Goal: Transaction & Acquisition: Purchase product/service

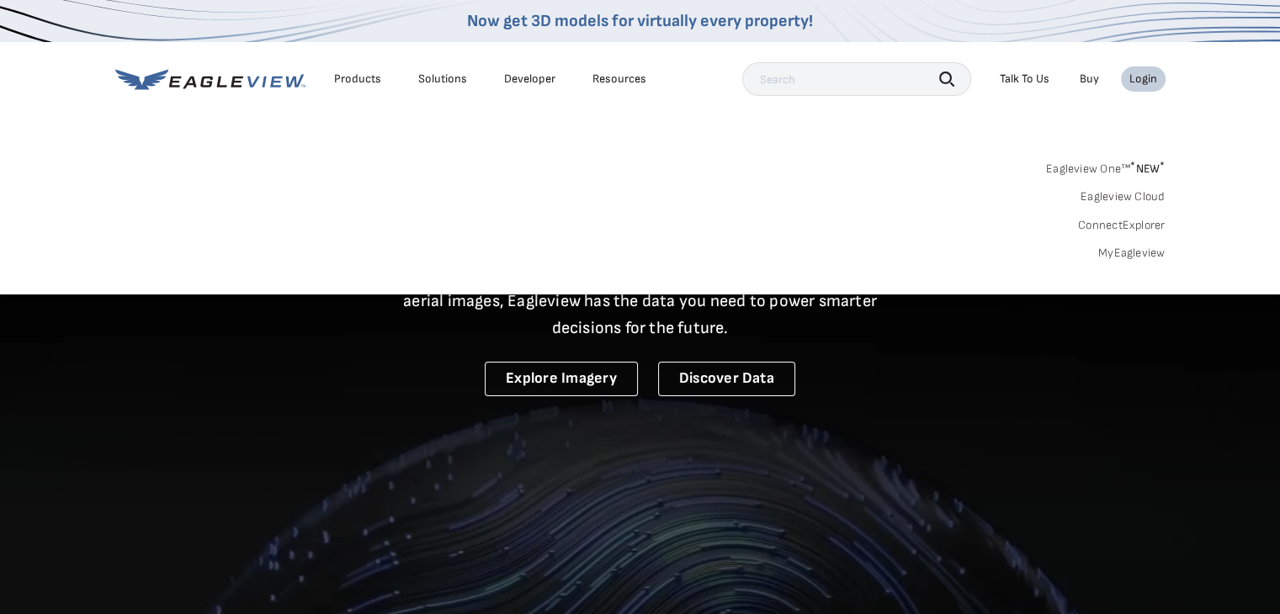
click at [1110, 250] on link "MyEagleview" at bounding box center [1131, 253] width 67 height 15
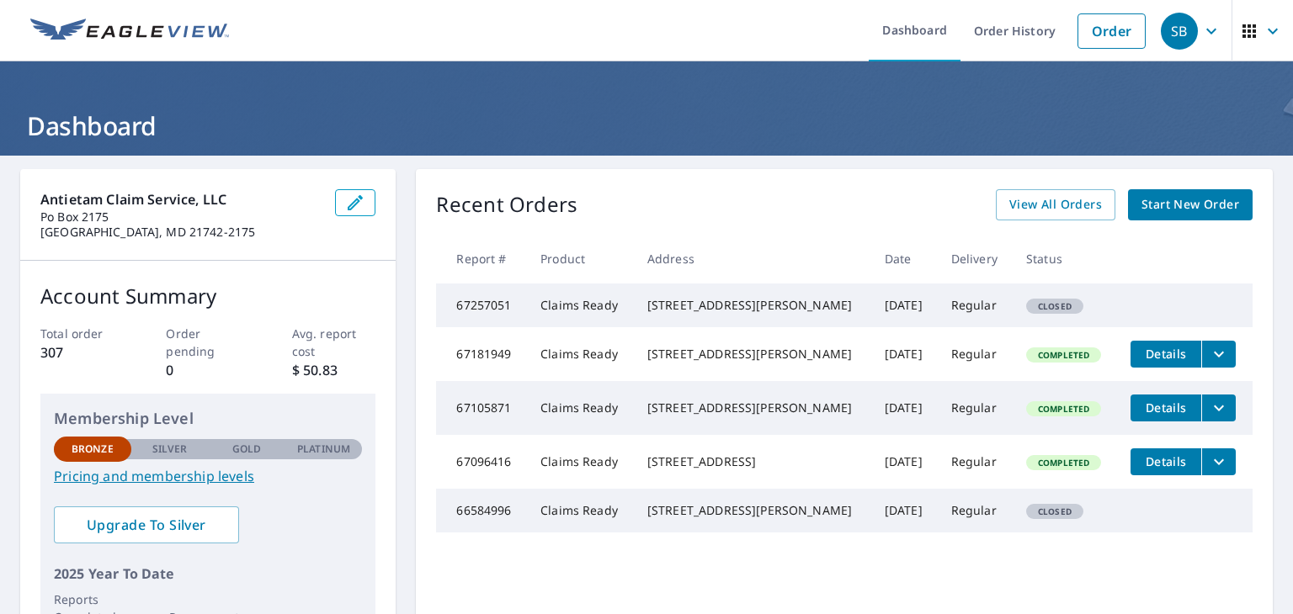
click at [1159, 203] on span "Start New Order" at bounding box center [1190, 204] width 98 height 21
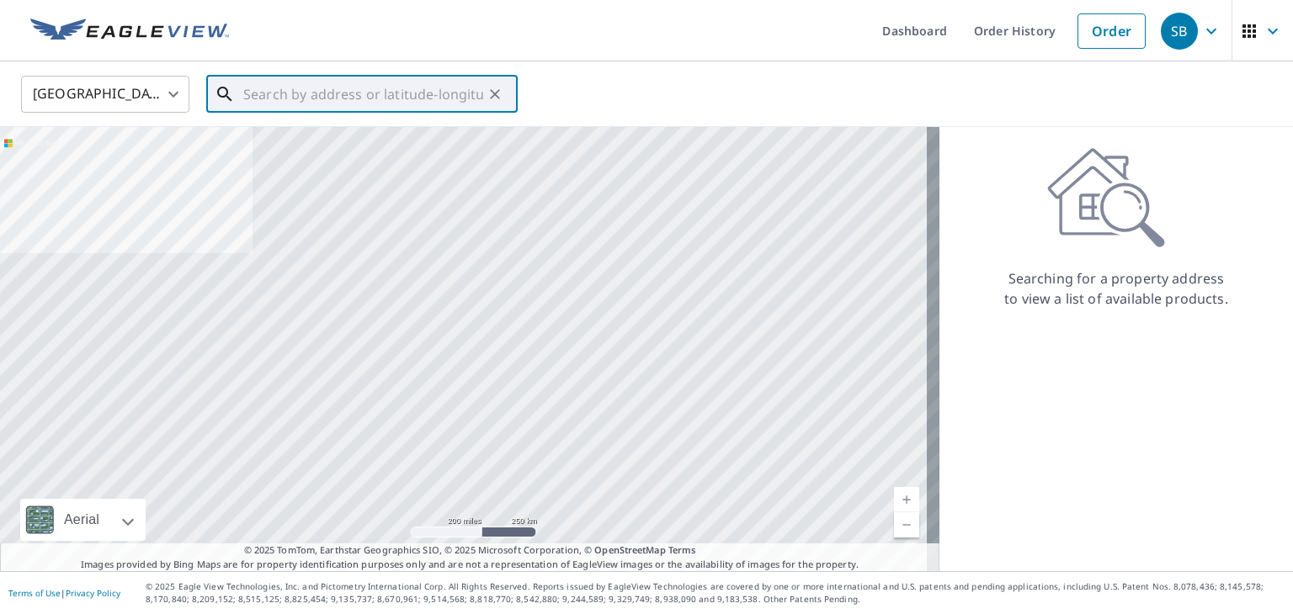
click at [256, 95] on input "text" at bounding box center [363, 94] width 240 height 47
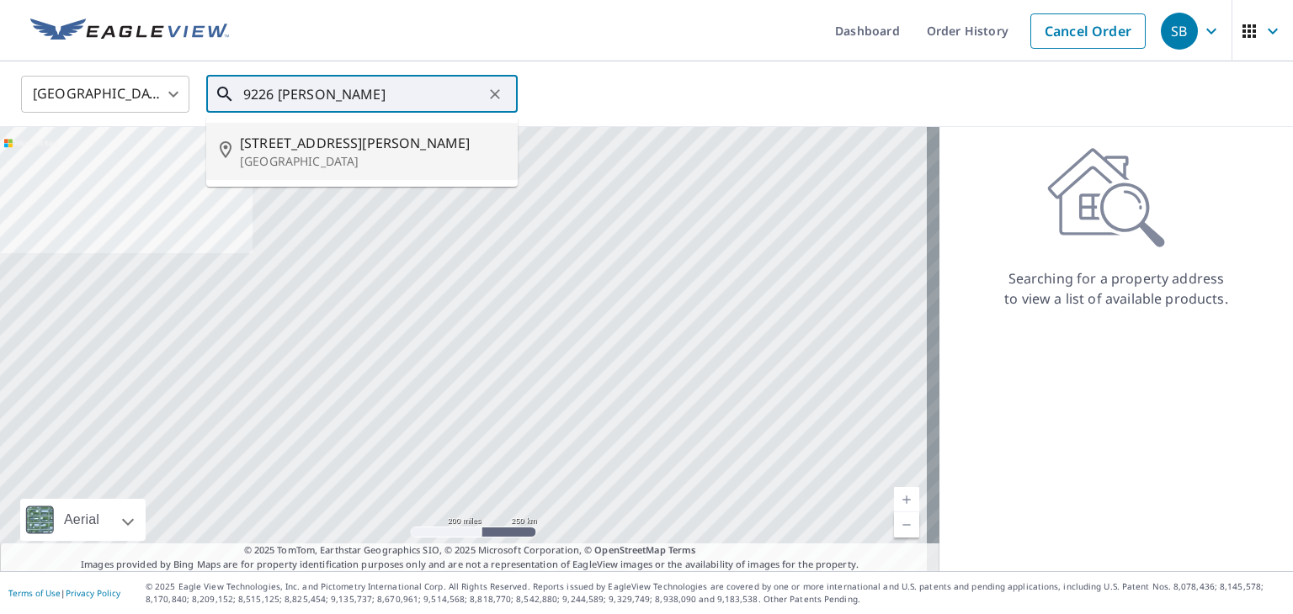
click at [282, 153] on p "[GEOGRAPHIC_DATA]" at bounding box center [372, 161] width 264 height 17
type input "[STREET_ADDRESS][PERSON_NAME]"
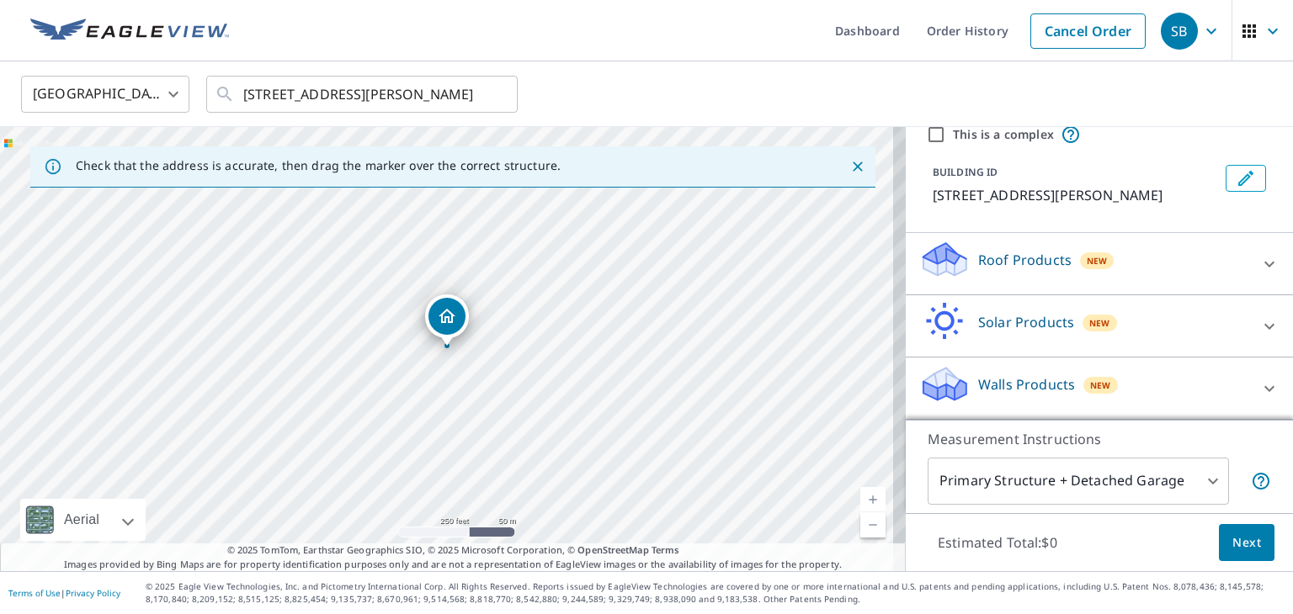
scroll to position [88, 0]
click at [1259, 259] on icon at bounding box center [1269, 264] width 20 height 20
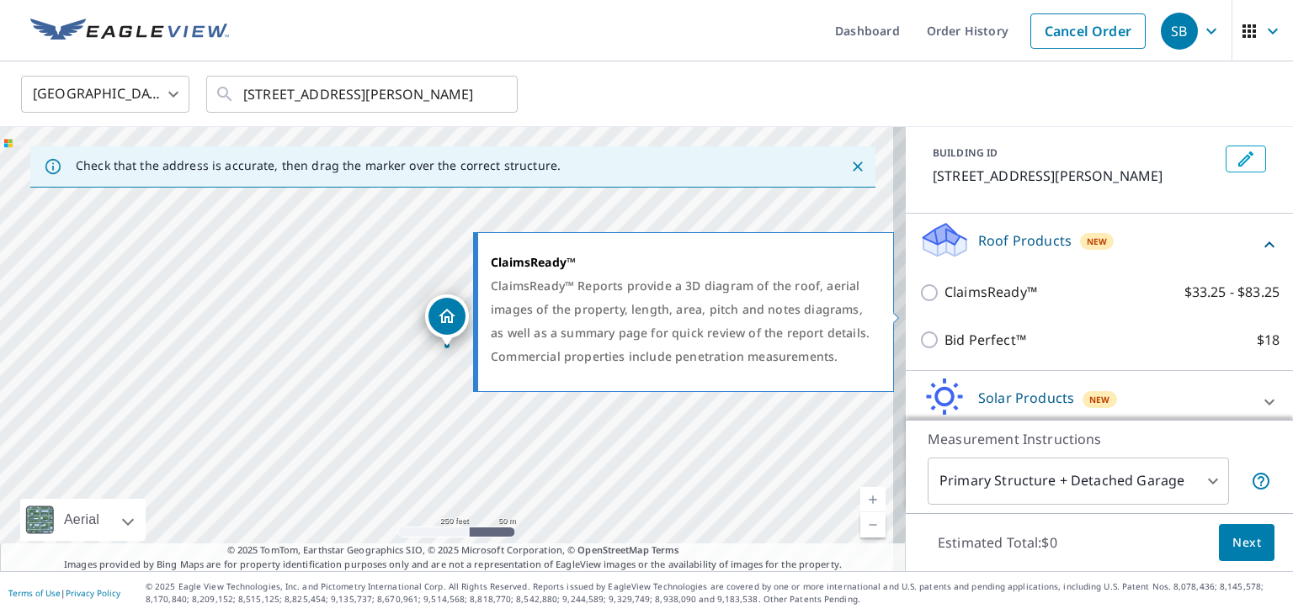
click at [919, 303] on input "ClaimsReady™ $33.25 - $83.25" at bounding box center [931, 293] width 25 height 20
checkbox input "true"
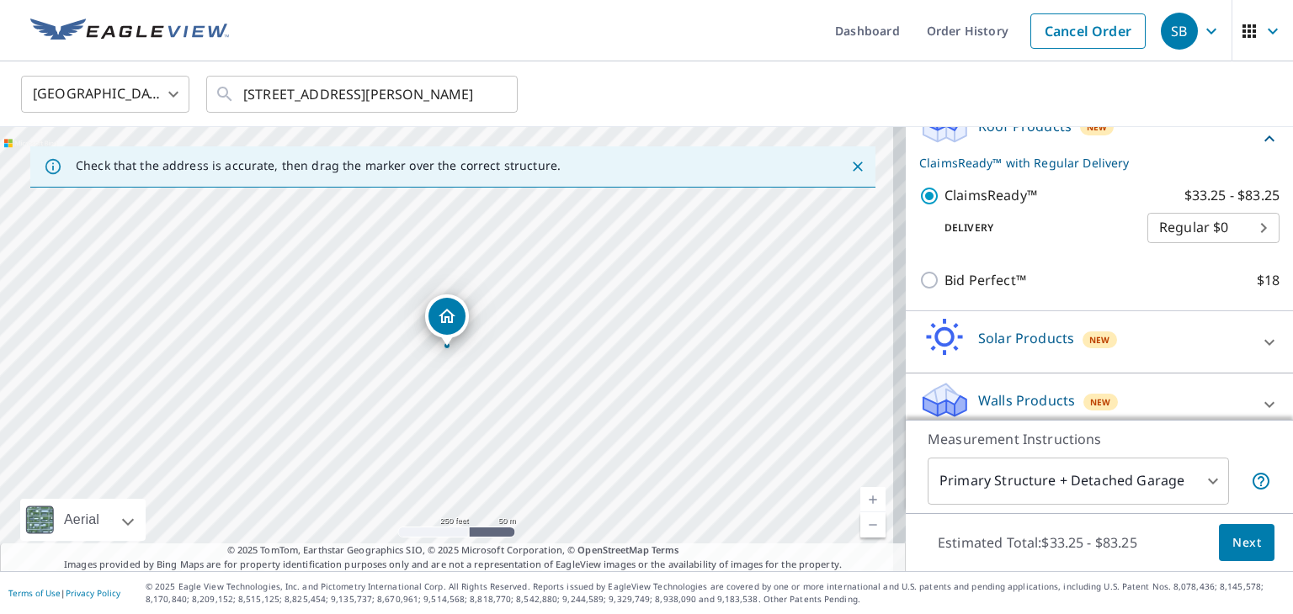
scroll to position [237, 0]
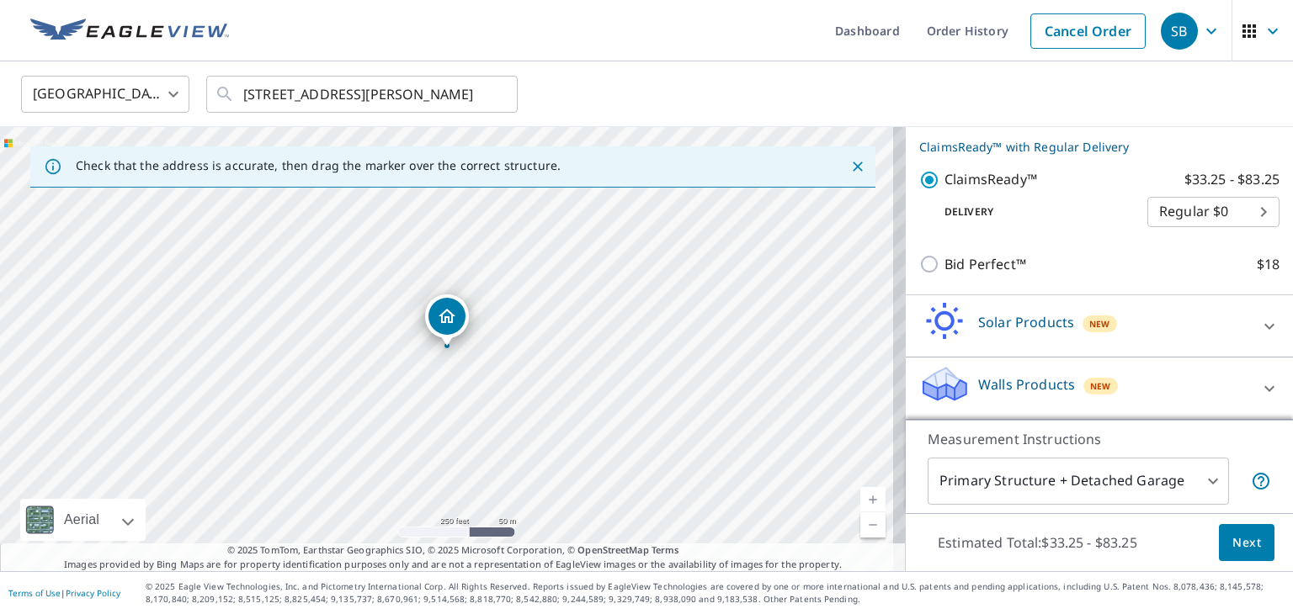
click at [1202, 476] on body "SB SB Dashboard Order History Cancel Order SB [GEOGRAPHIC_DATA] [GEOGRAPHIC_DAT…" at bounding box center [646, 307] width 1293 height 614
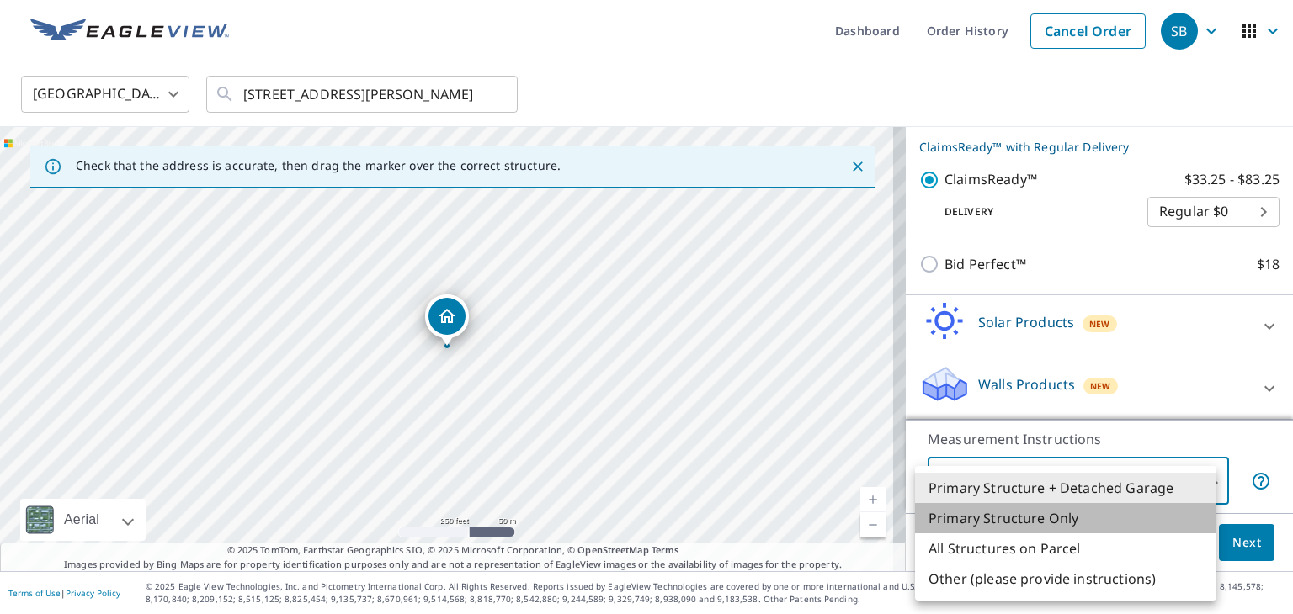
click at [1037, 517] on li "Primary Structure Only" at bounding box center [1065, 518] width 301 height 30
type input "2"
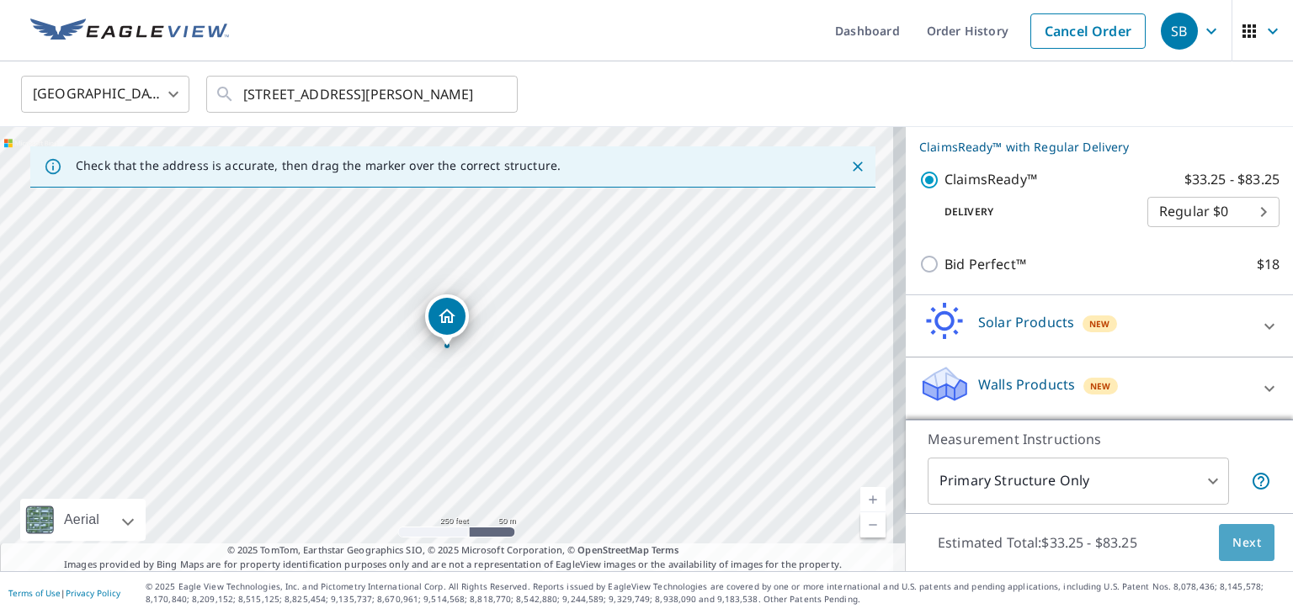
click at [1232, 541] on span "Next" at bounding box center [1246, 543] width 29 height 21
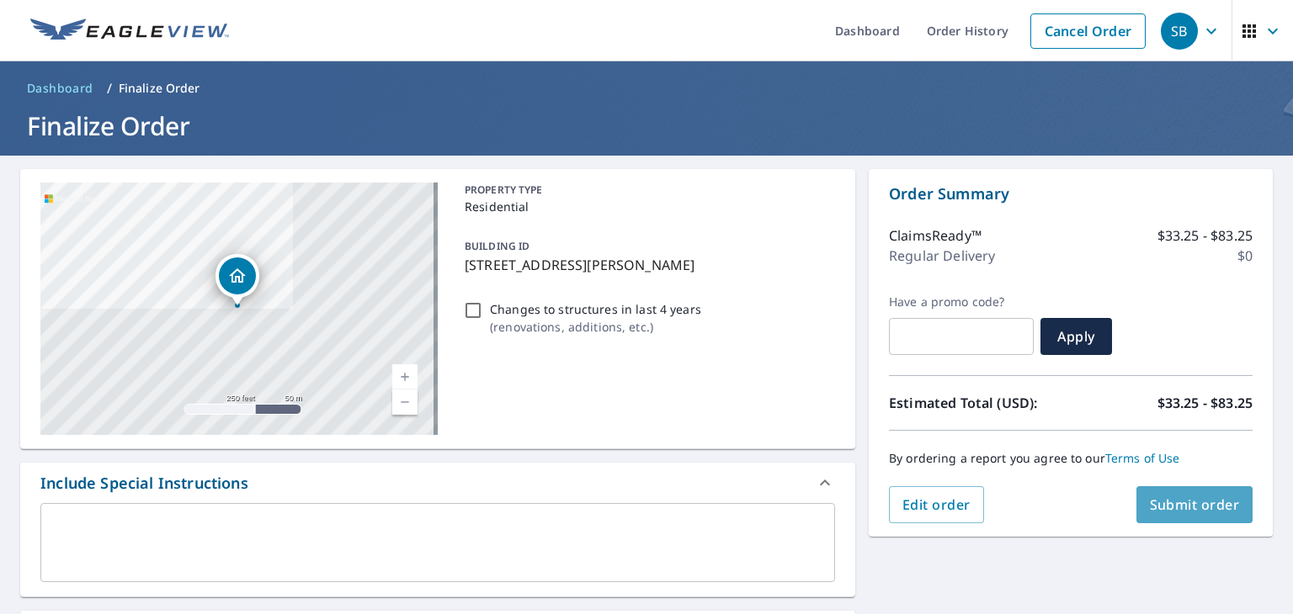
click at [1150, 499] on span "Submit order" at bounding box center [1195, 505] width 90 height 19
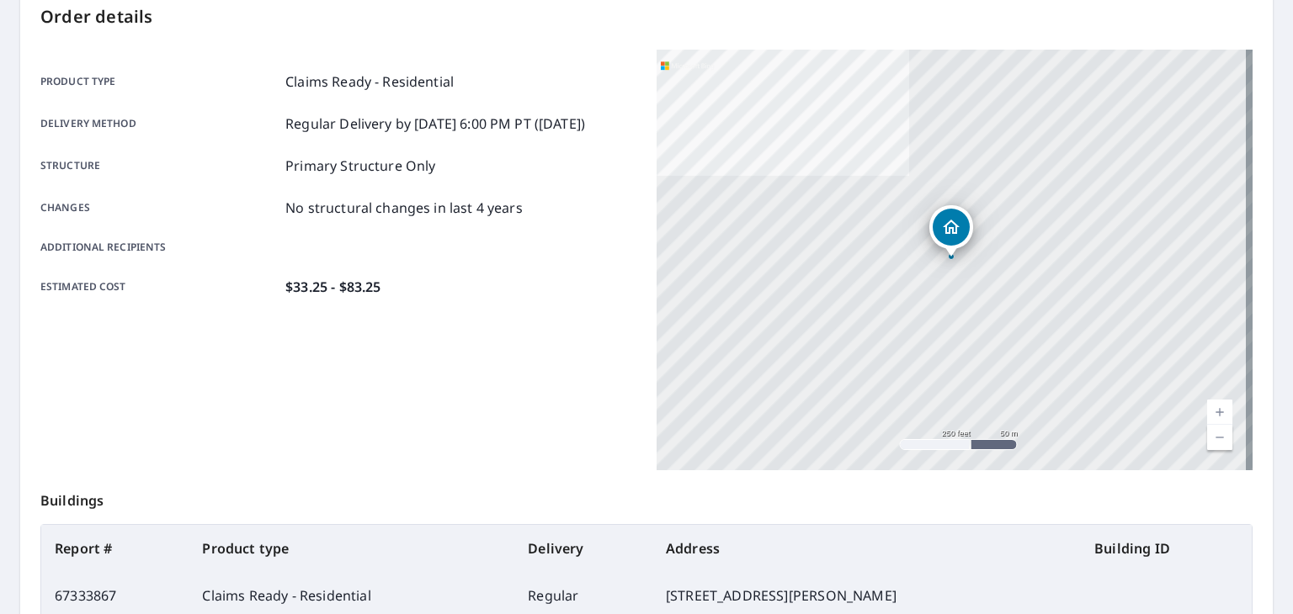
scroll to position [375, 0]
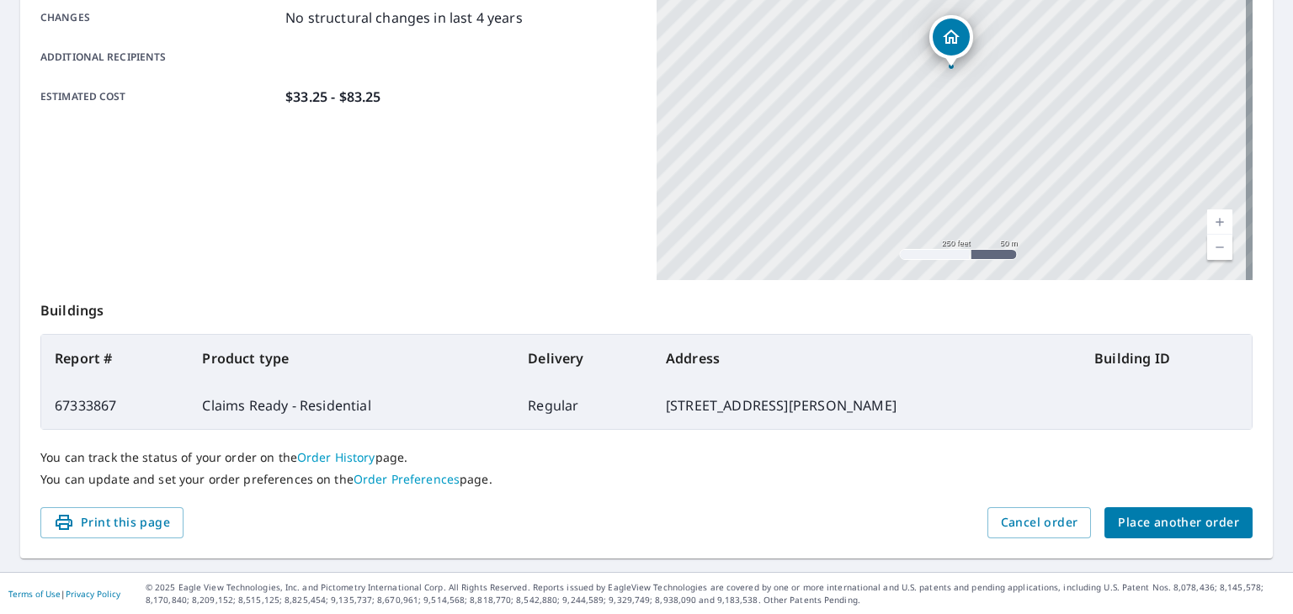
drag, startPoint x: 108, startPoint y: 524, endPoint x: 975, endPoint y: 536, distance: 867.7
click at [108, 524] on span "Print this page" at bounding box center [112, 523] width 116 height 21
